Goal: Information Seeking & Learning: Learn about a topic

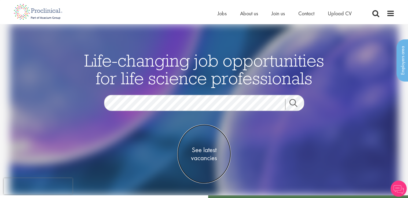
click at [207, 155] on span "See latest vacancies" at bounding box center [205, 154] width 54 height 16
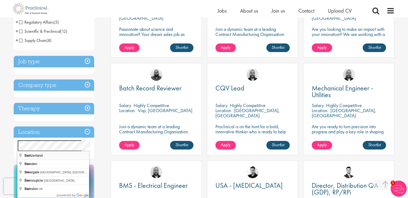
scroll to position [156, 0]
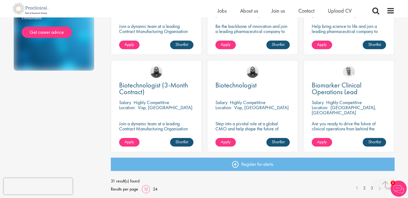
scroll to position [354, 0]
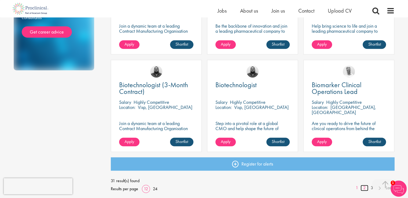
click at [366, 187] on link "2" at bounding box center [365, 188] width 8 height 6
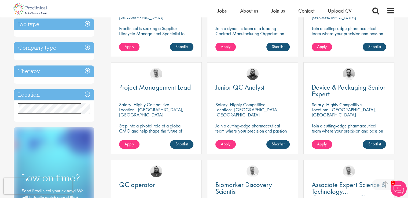
scroll to position [157, 0]
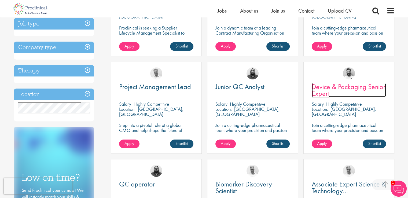
click at [325, 89] on span "Device & Packaging Senior Expert" at bounding box center [349, 90] width 74 height 16
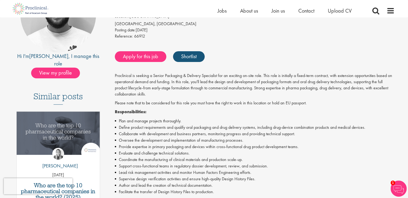
scroll to position [84, 0]
click at [214, 122] on li "Plan and manage projects thoroughly." at bounding box center [255, 121] width 280 height 6
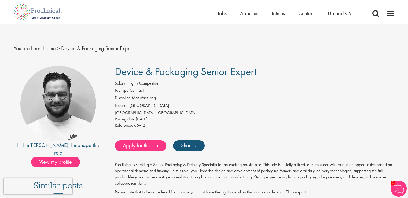
scroll to position [0, 0]
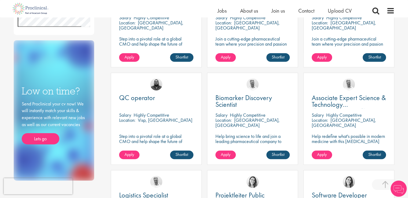
scroll to position [253, 0]
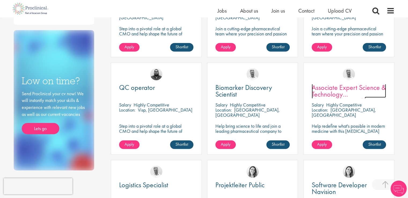
click at [334, 94] on span "Associate Expert Science & Technology ([MEDICAL_DATA])" at bounding box center [349, 94] width 74 height 23
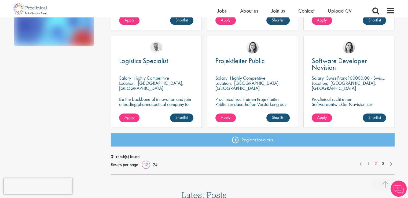
scroll to position [401, 0]
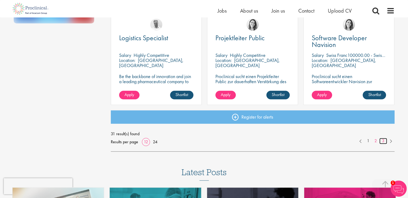
click at [382, 141] on link "3" at bounding box center [384, 141] width 8 height 6
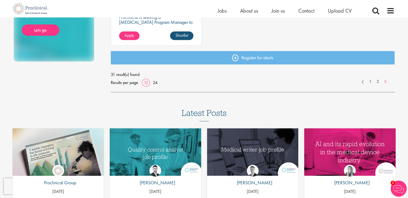
scroll to position [363, 0]
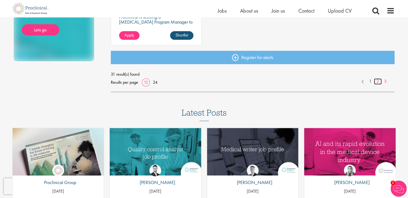
click at [378, 80] on link "2" at bounding box center [378, 81] width 8 height 6
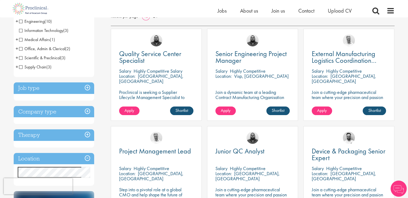
scroll to position [93, 0]
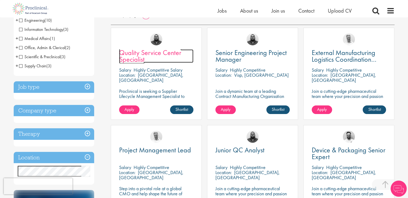
click at [171, 50] on span "Quality Service Center Specialist" at bounding box center [150, 56] width 62 height 16
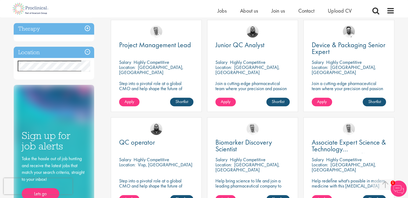
scroll to position [204, 0]
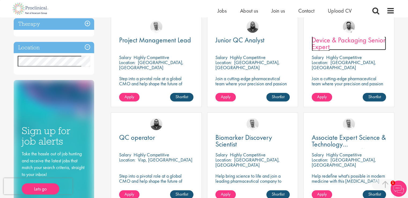
click at [328, 46] on span "Device & Packaging Senior Expert" at bounding box center [349, 43] width 74 height 16
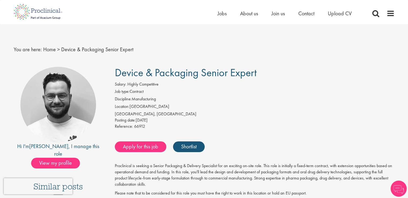
drag, startPoint x: 264, startPoint y: 74, endPoint x: 113, endPoint y: 76, distance: 150.4
copy span "Device & Packaging Senior Expert"
